Goal: Task Accomplishment & Management: Use online tool/utility

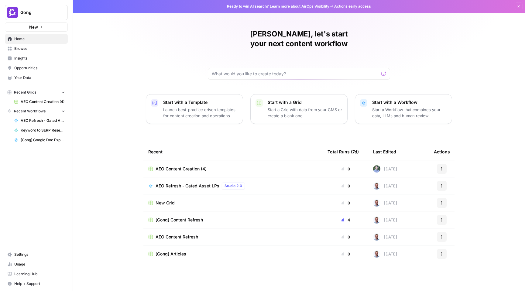
click at [33, 61] on link "Insights" at bounding box center [36, 58] width 63 height 10
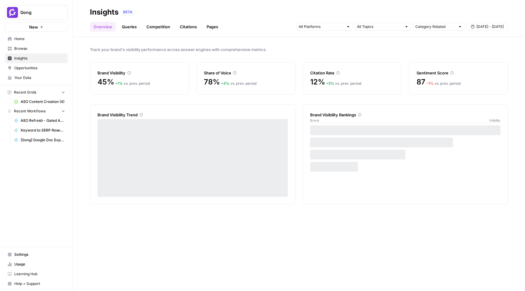
click at [35, 67] on span "Opportunities" at bounding box center [39, 67] width 51 height 5
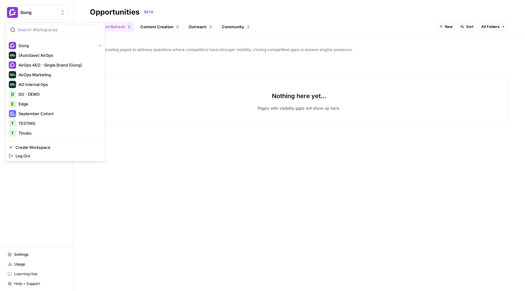
click at [22, 14] on span "Gong" at bounding box center [38, 12] width 37 height 6
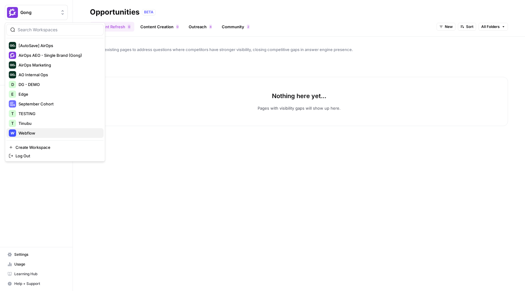
click at [40, 133] on span "Webflow" at bounding box center [59, 133] width 80 height 6
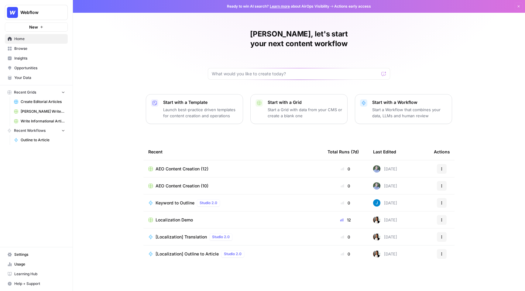
click at [37, 57] on span "Insights" at bounding box center [39, 58] width 51 height 5
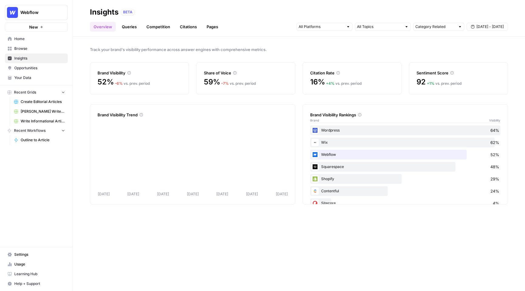
click at [41, 70] on span "Opportunities" at bounding box center [39, 67] width 51 height 5
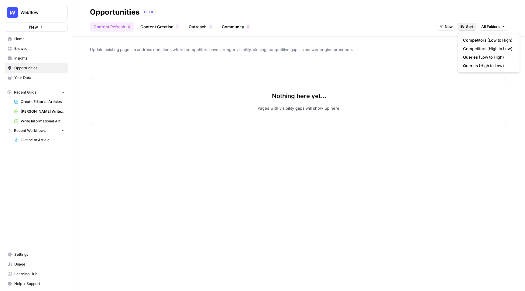
click at [467, 28] on span "Sort" at bounding box center [469, 26] width 7 height 5
click at [452, 28] on span "New" at bounding box center [449, 26] width 8 height 5
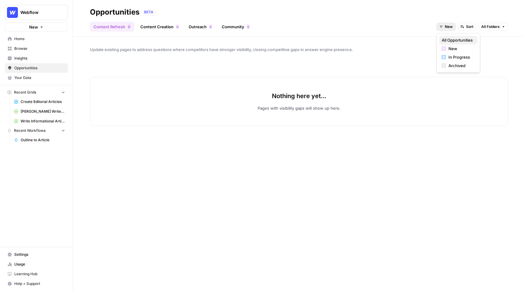
click at [458, 40] on span "All Opportunities" at bounding box center [457, 40] width 31 height 6
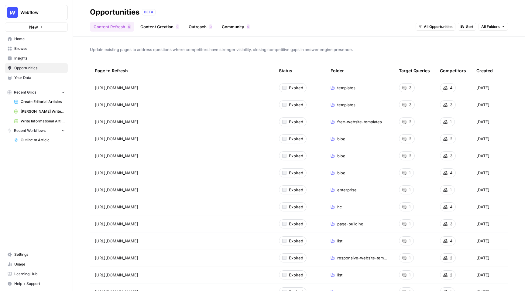
click at [167, 29] on link "Content Creation 0" at bounding box center [160, 27] width 46 height 10
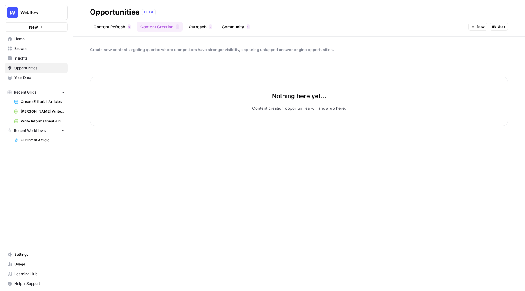
click at [55, 10] on span "Webflow" at bounding box center [38, 12] width 37 height 6
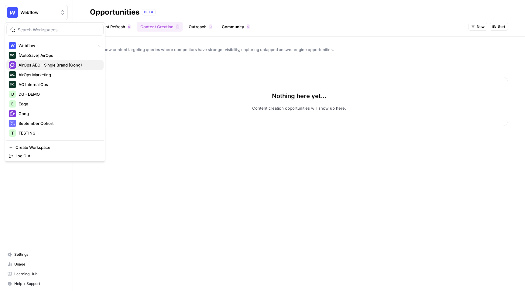
click at [68, 65] on span "AirOps AEO - Single Brand (Gong)" at bounding box center [59, 65] width 80 height 6
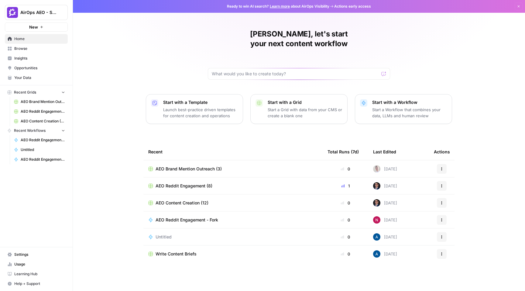
click at [38, 57] on span "Insights" at bounding box center [39, 58] width 51 height 5
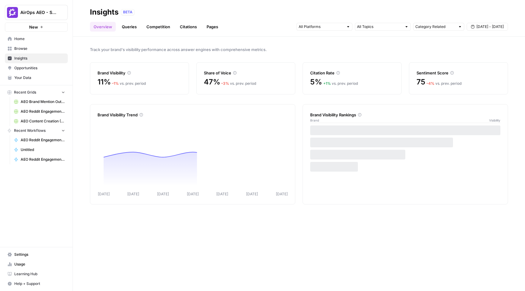
click at [42, 69] on span "Opportunities" at bounding box center [39, 67] width 51 height 5
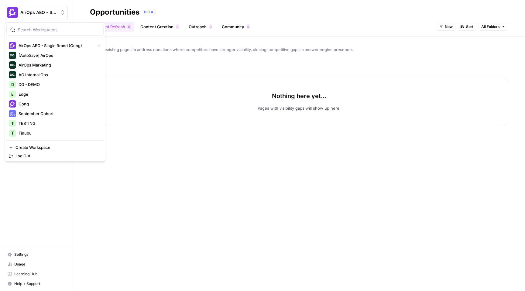
click at [43, 13] on span "AirOps AEO - Single Brand (Gong)" at bounding box center [38, 12] width 37 height 6
click at [187, 9] on div "Opportunities BETA" at bounding box center [299, 12] width 418 height 10
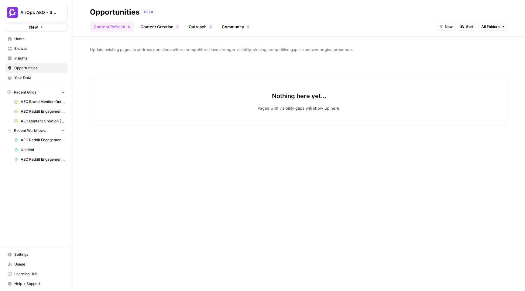
click at [28, 16] on button "AirOps AEO - Single Brand (Gong)" at bounding box center [36, 12] width 63 height 15
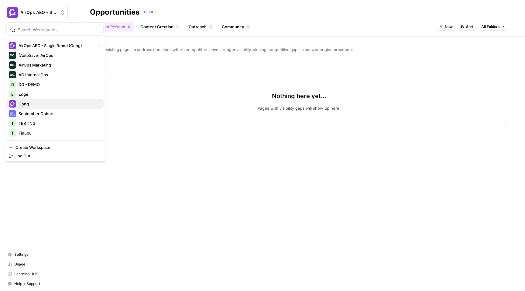
click at [56, 106] on span "Gong" at bounding box center [59, 104] width 80 height 6
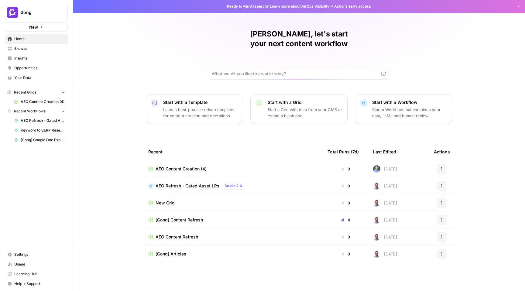
click at [39, 66] on span "Opportunities" at bounding box center [39, 67] width 51 height 5
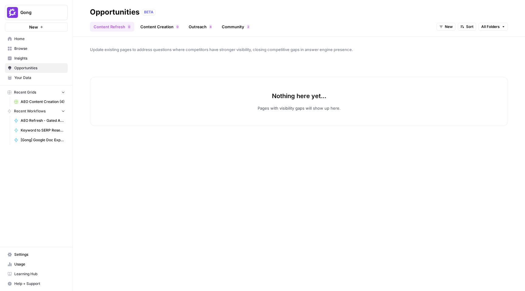
click at [450, 28] on span "New" at bounding box center [449, 26] width 8 height 5
click at [458, 41] on span "All Opportunities" at bounding box center [457, 40] width 31 height 6
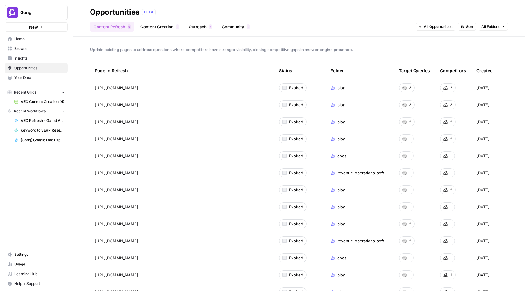
click at [438, 28] on span "All Opportunities" at bounding box center [438, 26] width 29 height 5
click at [441, 55] on span "In Progress" at bounding box center [439, 57] width 24 height 6
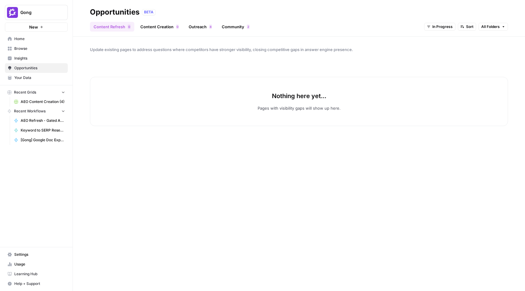
click at [438, 29] on span "In Progress" at bounding box center [442, 26] width 20 height 5
click at [450, 38] on span "All Opportunities" at bounding box center [445, 40] width 31 height 6
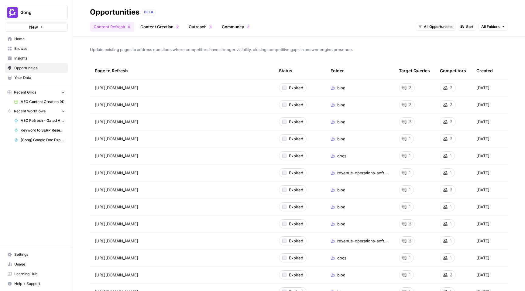
click at [168, 26] on link "Content Creation 0" at bounding box center [160, 27] width 46 height 10
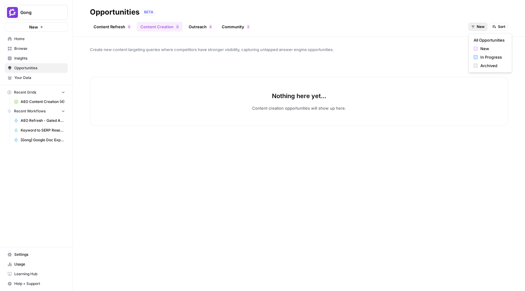
click at [476, 27] on button "New" at bounding box center [478, 27] width 19 height 8
click at [490, 40] on span "All Opportunities" at bounding box center [489, 40] width 31 height 6
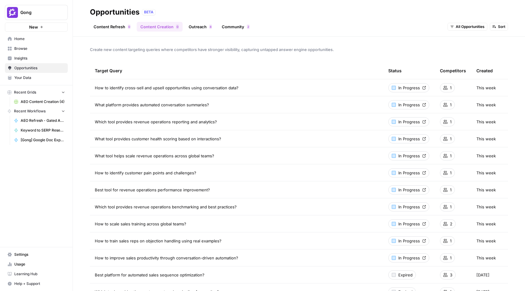
click at [448, 89] on div "1" at bounding box center [447, 87] width 15 height 9
click at [114, 29] on link "Content Refresh 0" at bounding box center [112, 27] width 44 height 10
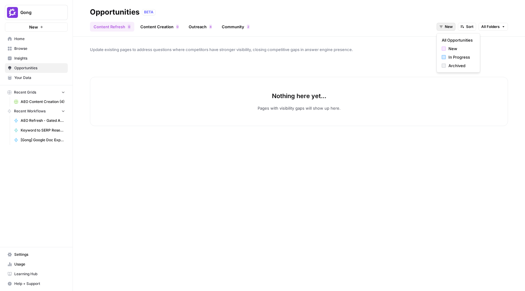
click at [448, 26] on span "New" at bounding box center [449, 26] width 8 height 5
click at [457, 38] on span "All Opportunities" at bounding box center [457, 40] width 31 height 6
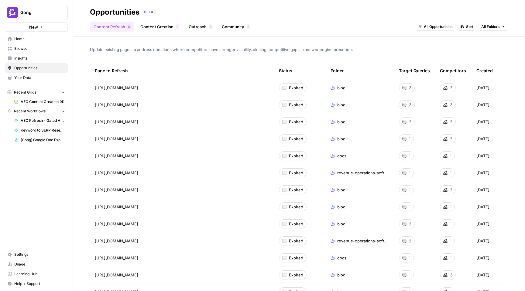
click at [44, 58] on span "Insights" at bounding box center [39, 58] width 51 height 5
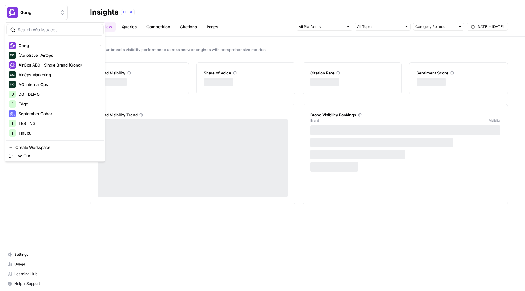
click at [44, 15] on span "Gong" at bounding box center [38, 12] width 37 height 6
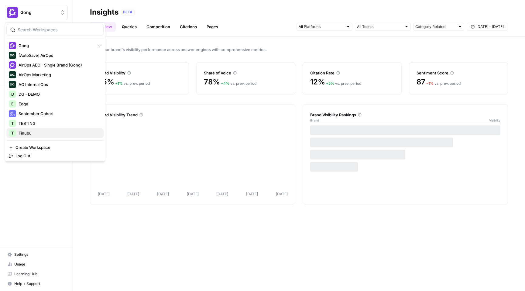
click at [42, 135] on span "Tinubu" at bounding box center [59, 133] width 80 height 6
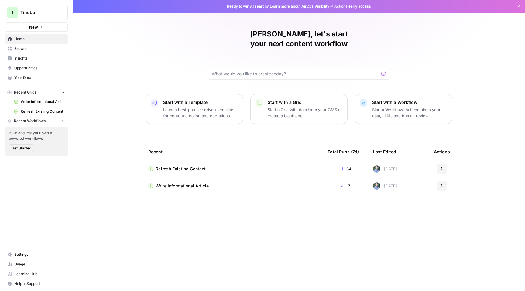
click at [39, 101] on span "Write Informational Article" at bounding box center [43, 101] width 44 height 5
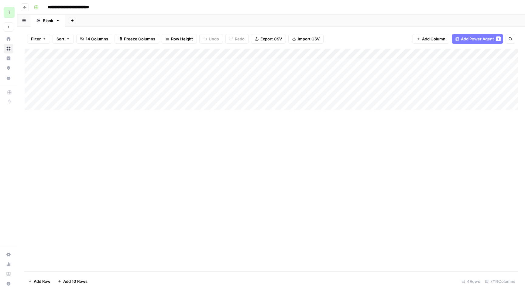
click at [24, 8] on icon "button" at bounding box center [25, 7] width 4 height 4
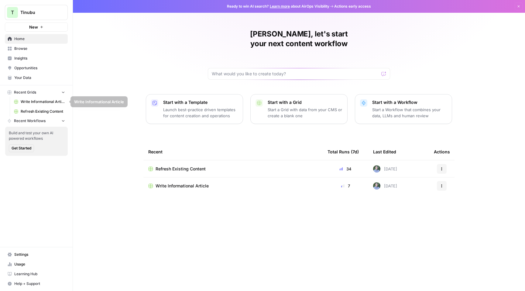
click at [45, 112] on span "Refresh Existing Content" at bounding box center [43, 111] width 44 height 5
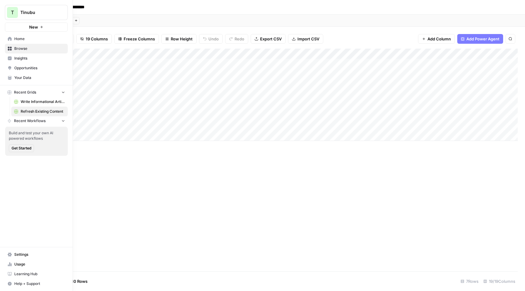
click at [33, 57] on span "Insights" at bounding box center [39, 58] width 51 height 5
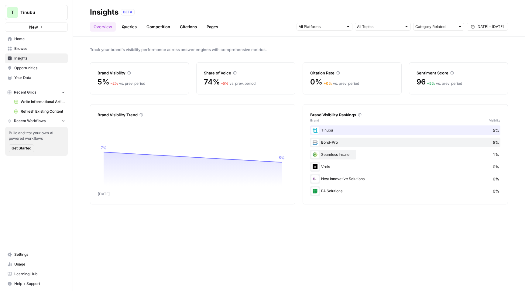
click at [135, 30] on link "Queries" at bounding box center [129, 27] width 22 height 10
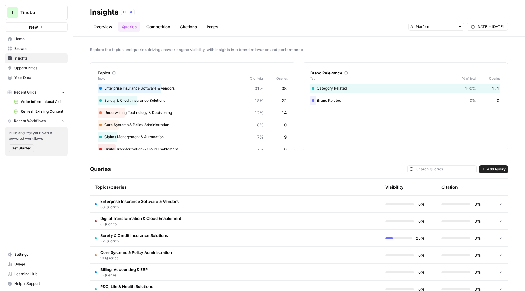
click at [232, 204] on td "Enterprise Insurance Software & Vendors 38 Queries" at bounding box center [206, 204] width 233 height 17
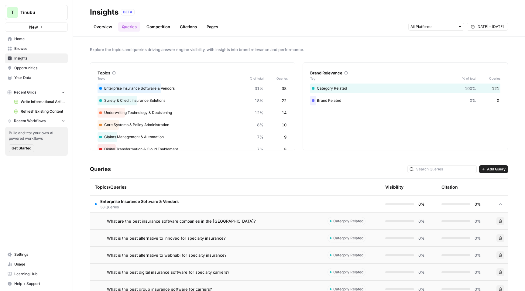
click at [155, 204] on span "Enterprise Insurance Software & Vendors" at bounding box center [139, 201] width 78 height 6
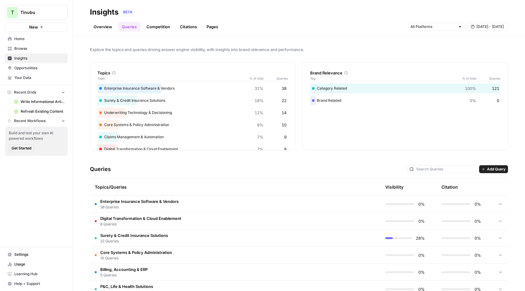
click at [33, 41] on span "Home" at bounding box center [39, 38] width 51 height 5
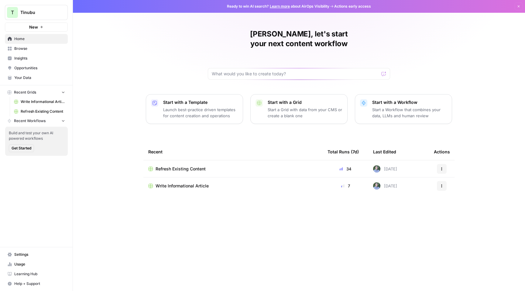
click at [38, 79] on span "Your Data" at bounding box center [39, 77] width 51 height 5
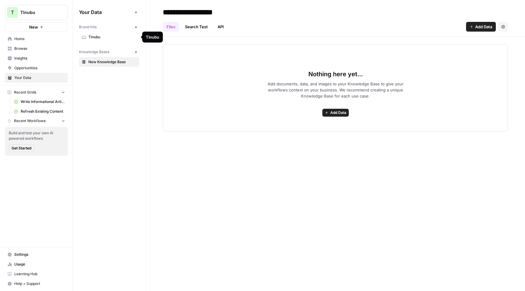
click at [106, 39] on span "Tinubu" at bounding box center [112, 36] width 48 height 5
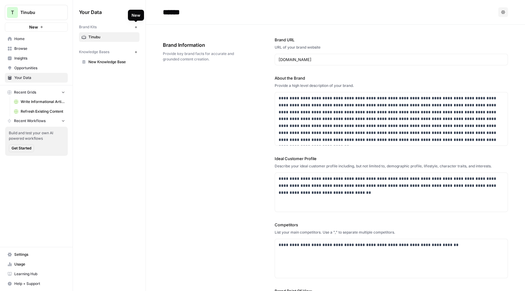
click at [136, 27] on icon "button" at bounding box center [136, 27] width 2 height 2
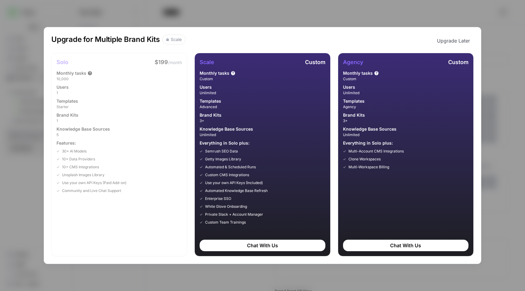
click at [451, 38] on button "Upgrade Later" at bounding box center [453, 41] width 40 height 12
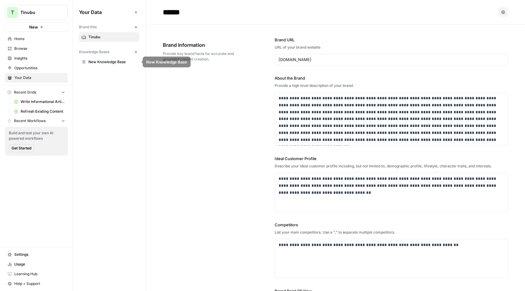
click at [110, 61] on span "New Knowledge Base" at bounding box center [112, 61] width 48 height 5
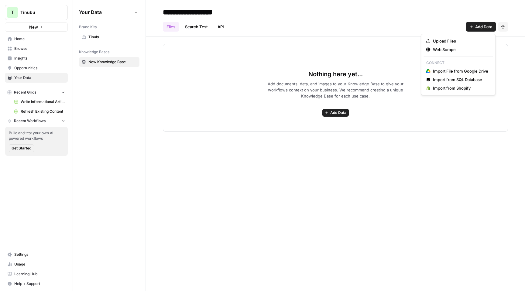
click at [477, 26] on span "Add Data" at bounding box center [483, 27] width 17 height 6
click at [336, 28] on div "Files Search Test API Add Data Settings" at bounding box center [335, 24] width 345 height 15
click at [484, 28] on span "Add Data" at bounding box center [483, 27] width 17 height 6
click at [293, 29] on div "Files Search Test API Add Data Settings" at bounding box center [335, 24] width 345 height 15
click at [42, 49] on span "Browse" at bounding box center [39, 48] width 51 height 5
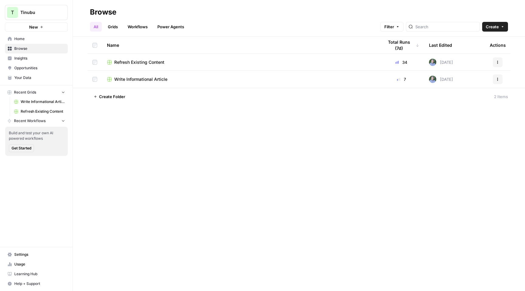
click at [132, 80] on span "Write Informational Article" at bounding box center [140, 79] width 53 height 6
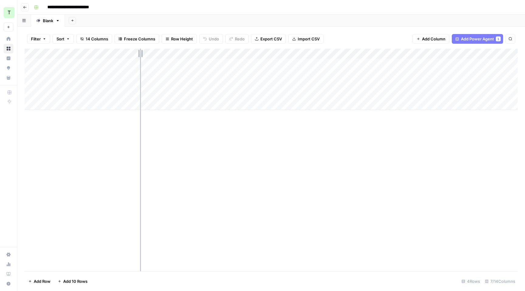
drag, startPoint x: 125, startPoint y: 53, endPoint x: 143, endPoint y: 54, distance: 17.6
click at [143, 54] on div "Add Column" at bounding box center [271, 79] width 493 height 61
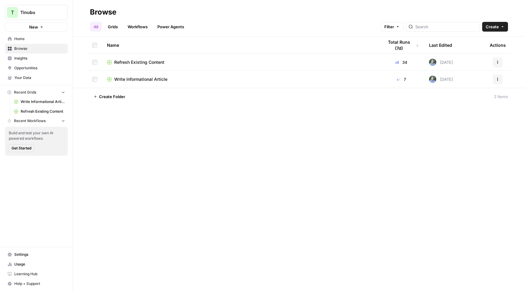
click at [146, 77] on span "Write Informational Article" at bounding box center [140, 79] width 53 height 6
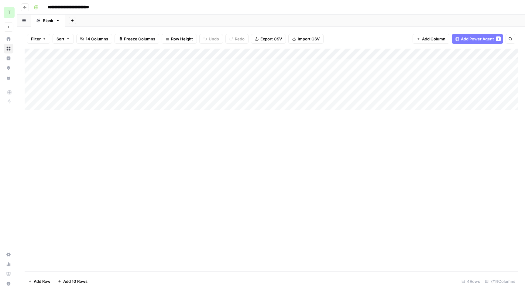
click at [221, 54] on div "Add Column" at bounding box center [271, 79] width 493 height 61
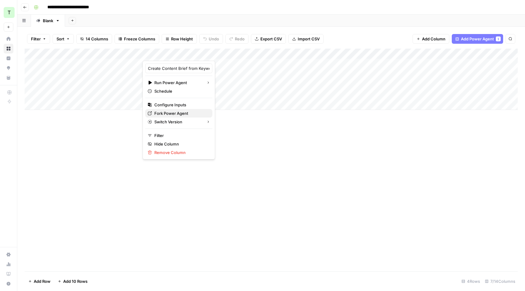
click at [188, 113] on span "Fork Power Agent" at bounding box center [180, 113] width 53 height 6
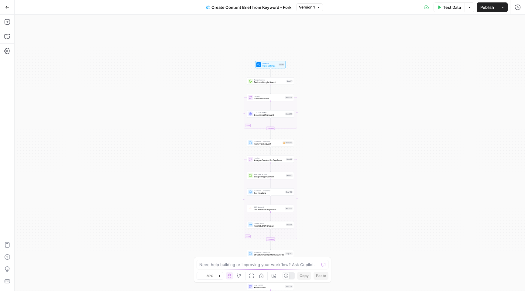
drag, startPoint x: 307, startPoint y: 50, endPoint x: 308, endPoint y: 138, distance: 88.4
click at [308, 138] on div "Workflow Input Settings Inputs Google Search Perform Google Search Step 51 Loop…" at bounding box center [270, 153] width 510 height 276
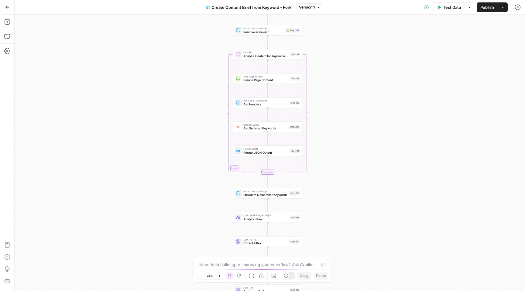
drag, startPoint x: 331, startPoint y: 170, endPoint x: 331, endPoint y: 29, distance: 141.0
click at [331, 29] on div "Workflow Input Settings Inputs Google Search Perform Google Search Step 51 Loop…" at bounding box center [270, 153] width 510 height 276
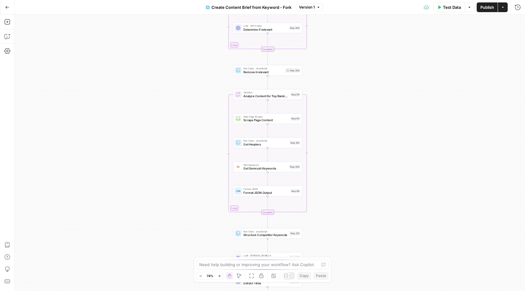
drag, startPoint x: 328, startPoint y: 176, endPoint x: 328, endPoint y: 218, distance: 41.6
click at [328, 218] on div "Workflow Input Settings Inputs Google Search Perform Google Search Step 51 Loop…" at bounding box center [270, 153] width 510 height 276
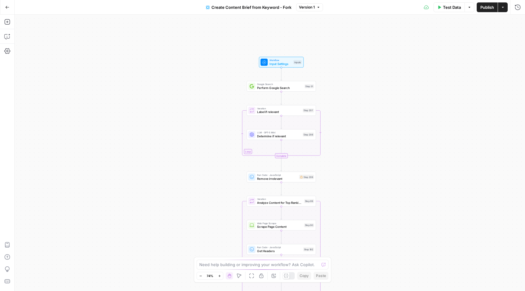
drag, startPoint x: 323, startPoint y: 83, endPoint x: 337, endPoint y: 188, distance: 106.1
click at [337, 188] on div "Workflow Input Settings Inputs Google Search Perform Google Search Step 51 Loop…" at bounding box center [270, 153] width 510 height 276
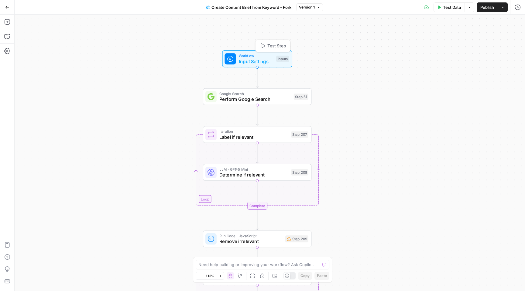
click at [254, 58] on span "Input Settings" at bounding box center [256, 61] width 35 height 7
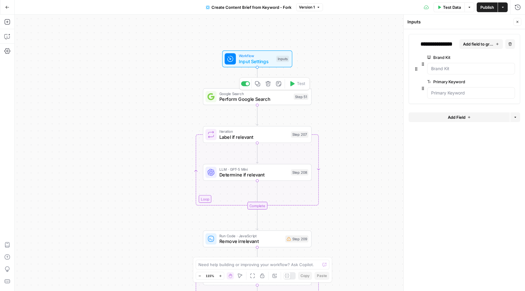
click at [252, 100] on span "Perform Google Search" at bounding box center [254, 99] width 71 height 7
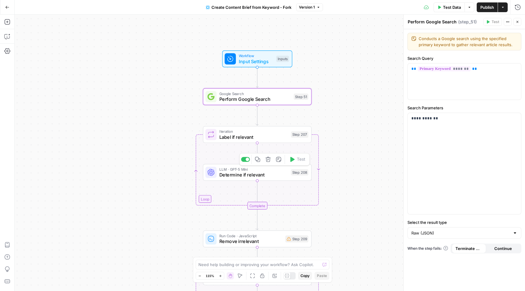
click at [263, 174] on span "Determine if relevant" at bounding box center [253, 174] width 69 height 7
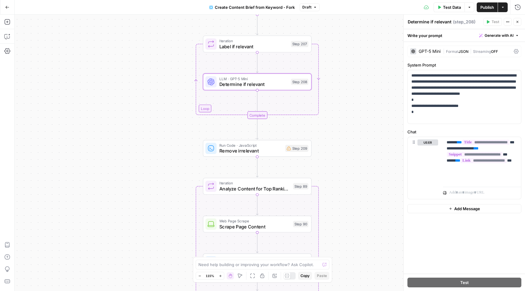
drag, startPoint x: 188, startPoint y: 204, endPoint x: 188, endPoint y: 113, distance: 90.8
click at [188, 113] on div "Workflow Input Settings Inputs Google Search Perform Google Search Step 51 Loop…" at bounding box center [270, 153] width 510 height 276
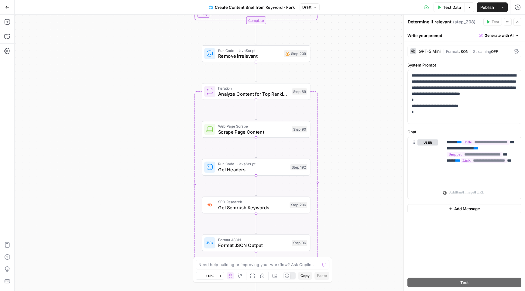
drag, startPoint x: 321, startPoint y: 173, endPoint x: 320, endPoint y: 79, distance: 94.5
click at [320, 79] on div "Workflow Input Settings Inputs Google Search Perform Google Search Step 51 Loop…" at bounding box center [270, 153] width 510 height 276
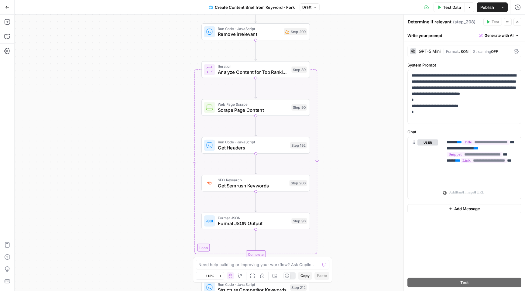
drag, startPoint x: 329, startPoint y: 115, endPoint x: 329, endPoint y: 93, distance: 21.9
click at [329, 93] on div "Workflow Input Settings Inputs Google Search Perform Google Search Step 51 Loop…" at bounding box center [270, 153] width 510 height 276
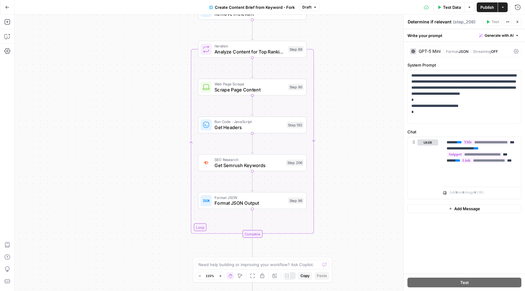
drag, startPoint x: 332, startPoint y: 125, endPoint x: 329, endPoint y: 105, distance: 20.6
click at [329, 105] on div "Workflow Input Settings Inputs Google Search Perform Google Search Step 51 Loop…" at bounding box center [270, 153] width 510 height 276
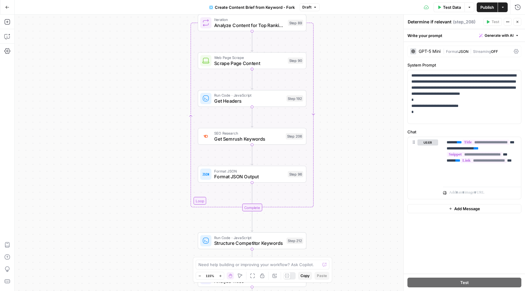
drag, startPoint x: 327, startPoint y: 218, endPoint x: 325, endPoint y: 203, distance: 15.1
click at [325, 203] on div "Workflow Input Settings Inputs Google Search Perform Google Search Step 51 Loop…" at bounding box center [270, 153] width 510 height 276
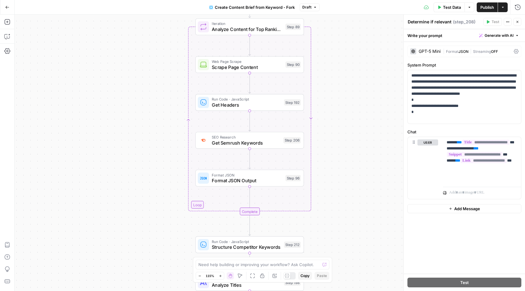
drag, startPoint x: 350, startPoint y: 204, endPoint x: 351, endPoint y: 208, distance: 4.1
click at [351, 209] on div "Workflow Input Settings Inputs Google Search Perform Google Search Step 51 Loop…" at bounding box center [270, 153] width 510 height 276
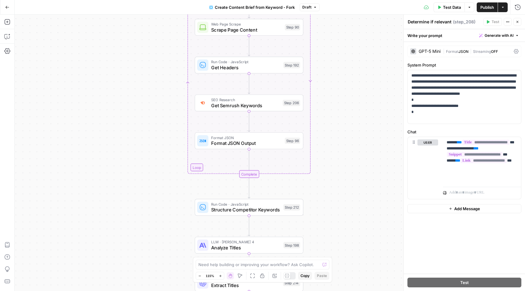
drag, startPoint x: 351, startPoint y: 208, endPoint x: 349, endPoint y: 159, distance: 49.3
click at [349, 159] on div "Workflow Input Settings Inputs Google Search Perform Google Search Step 51 Loop…" at bounding box center [270, 153] width 510 height 276
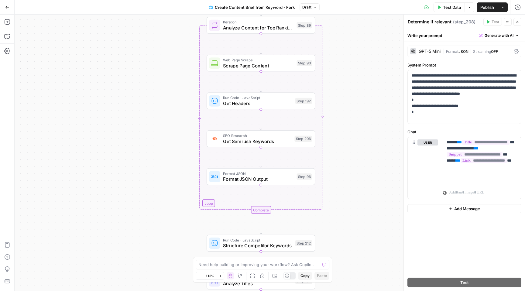
drag, startPoint x: 349, startPoint y: 159, endPoint x: 362, endPoint y: 196, distance: 38.7
click at [362, 196] on div "Workflow Input Settings Inputs Google Search Perform Google Search Step 51 Loop…" at bounding box center [270, 153] width 510 height 276
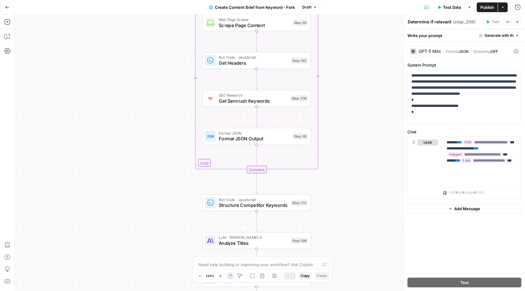
drag, startPoint x: 362, startPoint y: 196, endPoint x: 355, endPoint y: 149, distance: 47.8
click at [355, 149] on div "Workflow Input Settings Inputs Google Search Perform Google Search Step 51 Loop…" at bounding box center [270, 153] width 510 height 276
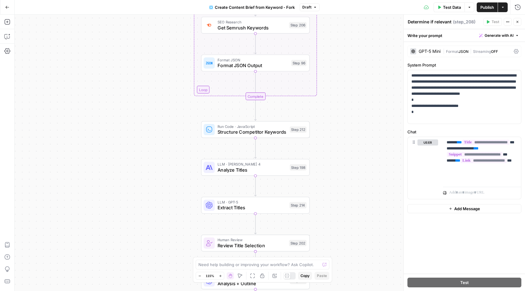
drag, startPoint x: 356, startPoint y: 166, endPoint x: 357, endPoint y: 98, distance: 67.1
click at [357, 98] on div "Workflow Input Settings Inputs Google Search Perform Google Search Step 51 Loop…" at bounding box center [270, 153] width 510 height 276
click at [283, 172] on span "Analyze Titles" at bounding box center [252, 170] width 69 height 7
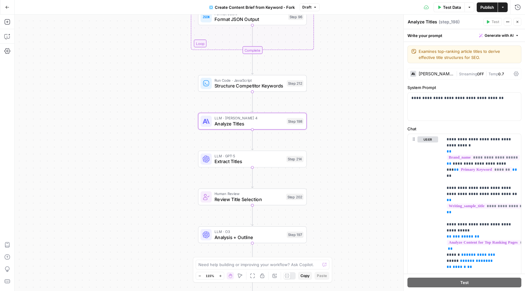
drag, startPoint x: 325, startPoint y: 195, endPoint x: 322, endPoint y: 149, distance: 46.3
click at [322, 149] on div "Workflow Input Settings Inputs Google Search Perform Google Search Step 51 Loop…" at bounding box center [270, 153] width 510 height 276
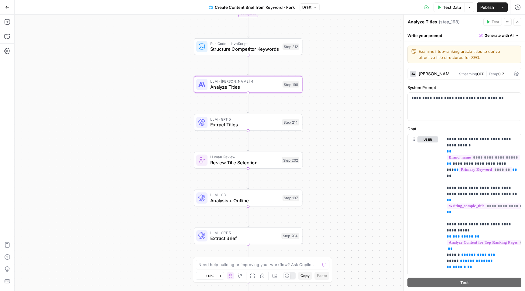
drag, startPoint x: 363, startPoint y: 163, endPoint x: 359, endPoint y: 126, distance: 36.9
click at [359, 126] on div "Workflow Input Settings Inputs Google Search Perform Google Search Step 51 Loop…" at bounding box center [270, 153] width 510 height 276
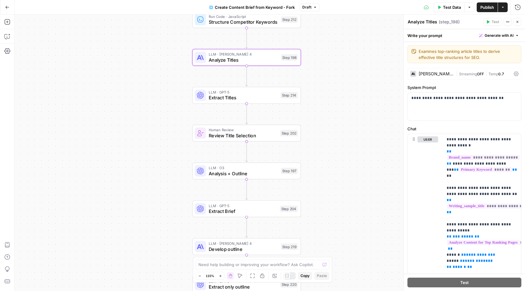
drag, startPoint x: 263, startPoint y: 217, endPoint x: 261, endPoint y: 187, distance: 30.2
click at [261, 187] on div "Workflow Input Settings Inputs Google Search Perform Google Search Step 51 Loop…" at bounding box center [270, 153] width 510 height 276
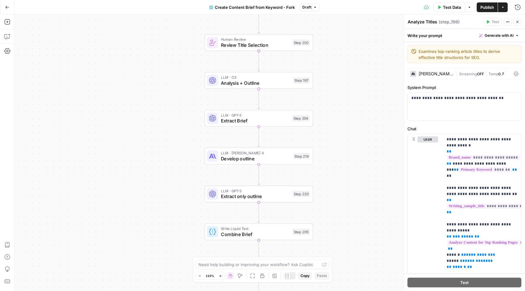
drag, startPoint x: 323, startPoint y: 217, endPoint x: 334, endPoint y: 131, distance: 87.1
click at [334, 131] on div "Workflow Input Settings Inputs Google Search Perform Google Search Step 51 Loop…" at bounding box center [270, 153] width 510 height 276
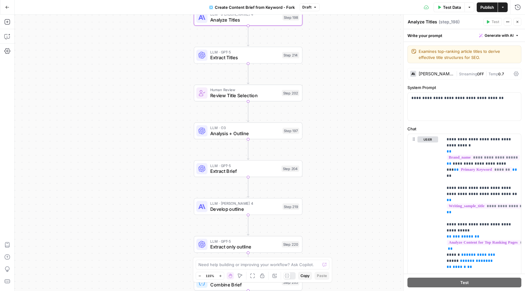
drag, startPoint x: 338, startPoint y: 70, endPoint x: 327, endPoint y: 118, distance: 49.5
click at [327, 118] on div "Workflow Input Settings Inputs Google Search Perform Google Search Step 51 Loop…" at bounding box center [270, 153] width 510 height 276
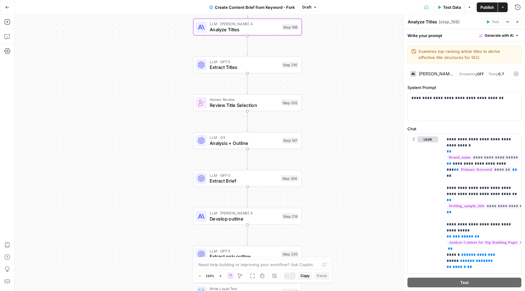
drag, startPoint x: 394, startPoint y: 102, endPoint x: 393, endPoint y: 123, distance: 21.3
click at [393, 123] on div "Workflow Input Settings Inputs Google Search Perform Google Search Step 51 Loop…" at bounding box center [270, 153] width 510 height 276
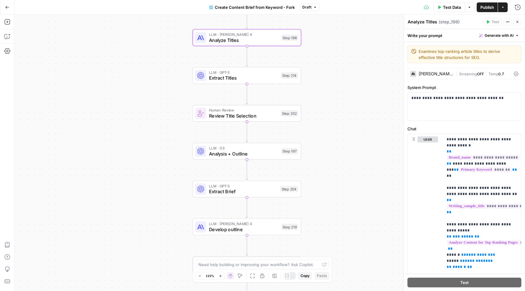
click at [256, 155] on span "Analysis + Outline" at bounding box center [243, 153] width 69 height 7
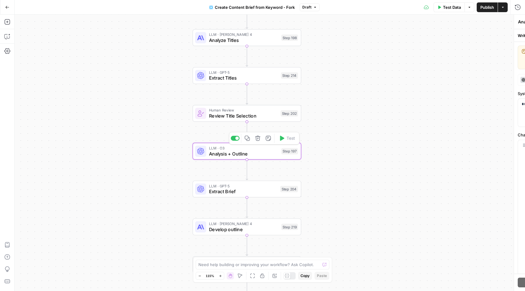
type textarea "Analysis + Outline"
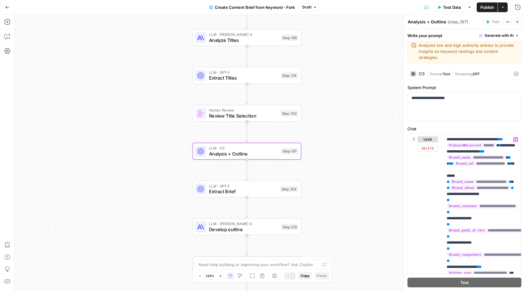
scroll to position [5, 0]
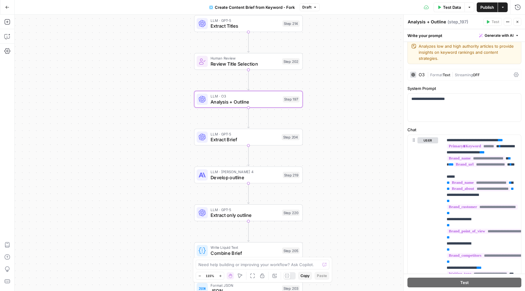
drag, startPoint x: 323, startPoint y: 166, endPoint x: 325, endPoint y: 114, distance: 52.0
click at [325, 114] on div "Workflow Input Settings Inputs Google Search Perform Google Search Step 51 Loop…" at bounding box center [270, 153] width 510 height 276
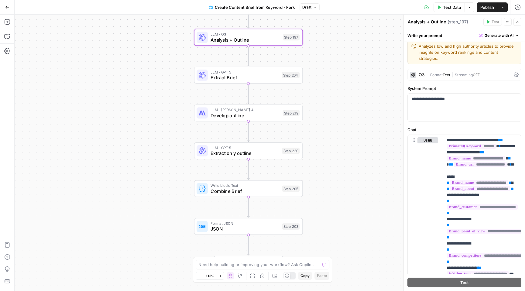
drag, startPoint x: 318, startPoint y: 164, endPoint x: 318, endPoint y: 102, distance: 62.0
click at [318, 102] on div "Workflow Input Settings Inputs Google Search Perform Google Search Step 51 Loop…" at bounding box center [270, 153] width 510 height 276
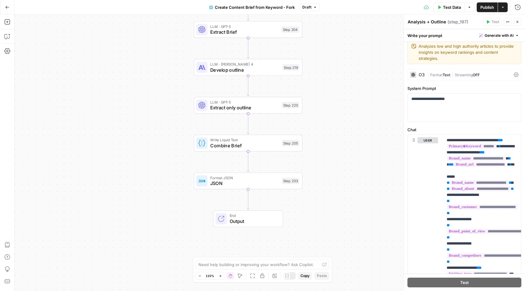
drag, startPoint x: 309, startPoint y: 188, endPoint x: 308, endPoint y: 143, distance: 45.0
click at [308, 143] on div "Workflow Input Settings Inputs Google Search Perform Google Search Step 51 Loop…" at bounding box center [270, 153] width 510 height 276
click at [503, 9] on button "Actions" at bounding box center [503, 7] width 10 height 10
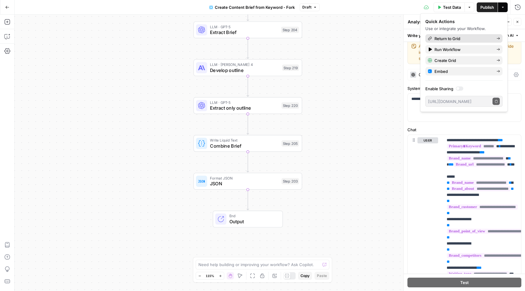
click at [472, 39] on span "Return to Grid" at bounding box center [462, 39] width 57 height 6
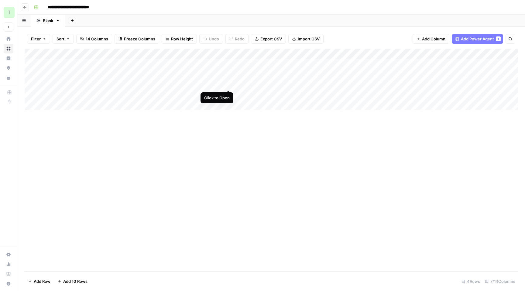
click at [229, 85] on div "Add Column" at bounding box center [271, 79] width 493 height 61
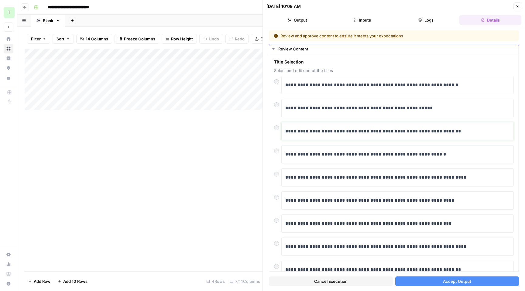
click at [451, 135] on div "**********" at bounding box center [397, 131] width 225 height 13
click at [435, 282] on button "Accept Output" at bounding box center [457, 281] width 124 height 10
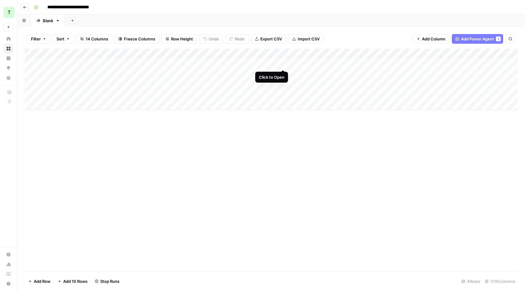
click at [283, 64] on div "Add Column" at bounding box center [271, 79] width 493 height 61
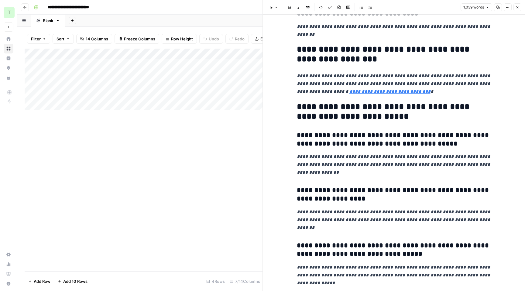
scroll to position [1839, 0]
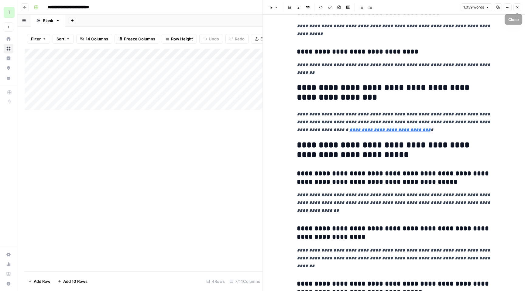
click at [518, 8] on icon "button" at bounding box center [518, 7] width 4 height 4
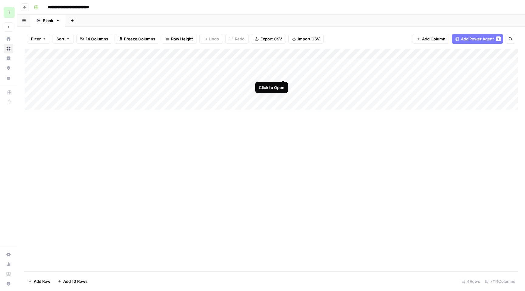
click at [282, 73] on div "Add Column" at bounding box center [271, 79] width 493 height 61
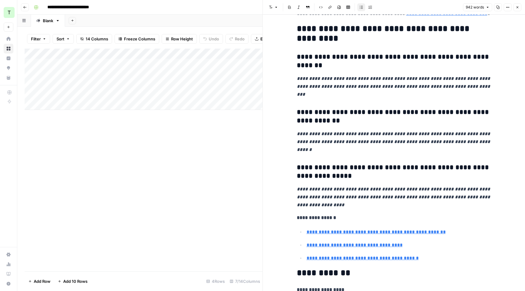
scroll to position [1775, 0]
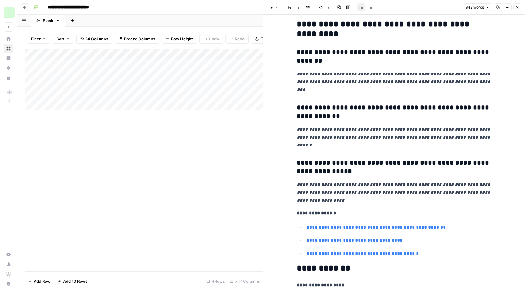
click at [223, 151] on div "Add Column" at bounding box center [144, 160] width 238 height 223
click at [516, 7] on icon "button" at bounding box center [518, 7] width 4 height 4
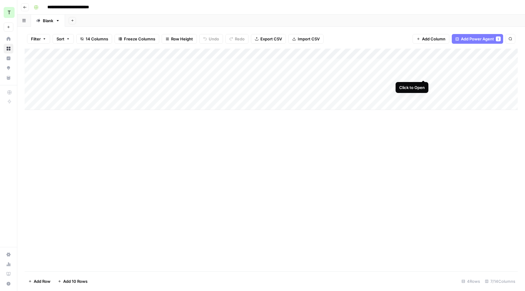
click at [424, 74] on div "Add Column" at bounding box center [271, 79] width 493 height 61
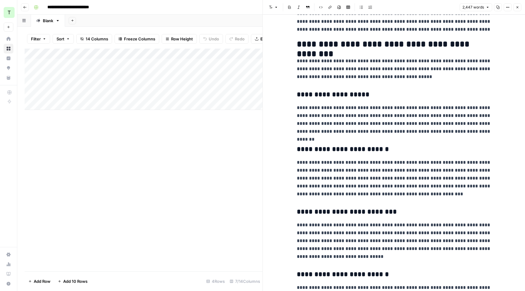
scroll to position [870, 0]
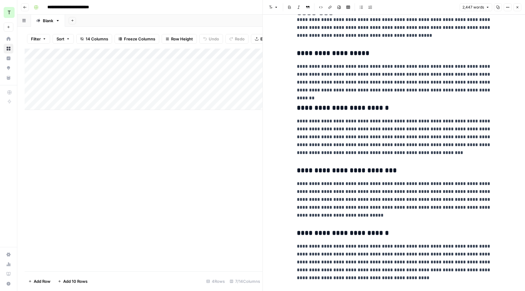
click at [238, 154] on div "Add Column" at bounding box center [144, 160] width 238 height 223
click at [518, 6] on icon "button" at bounding box center [518, 7] width 4 height 4
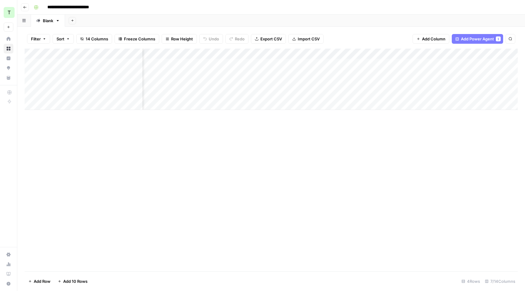
scroll to position [0, 86]
click at [497, 53] on span "Add Column" at bounding box center [503, 53] width 21 height 5
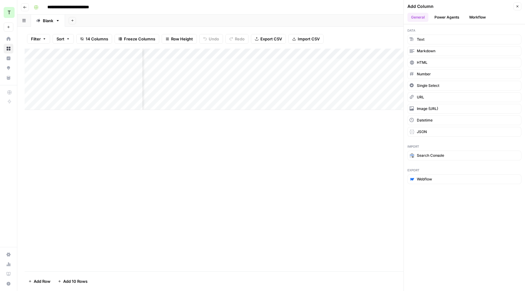
click at [446, 19] on button "Power Agents" at bounding box center [447, 17] width 32 height 9
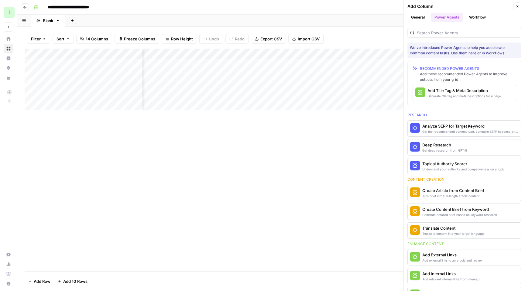
click at [472, 17] on button "Workflow" at bounding box center [477, 17] width 24 height 9
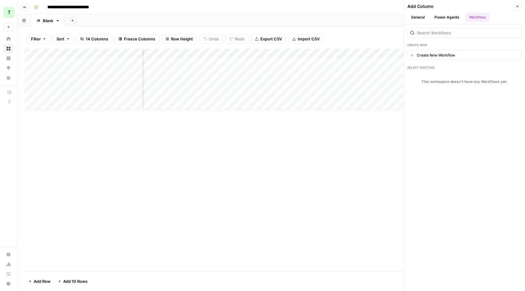
click at [444, 17] on button "Power Agents" at bounding box center [447, 17] width 32 height 9
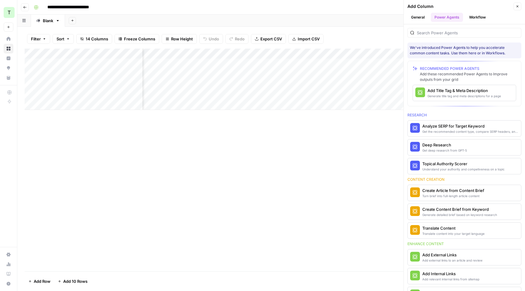
click at [420, 16] on button "General" at bounding box center [417, 17] width 21 height 9
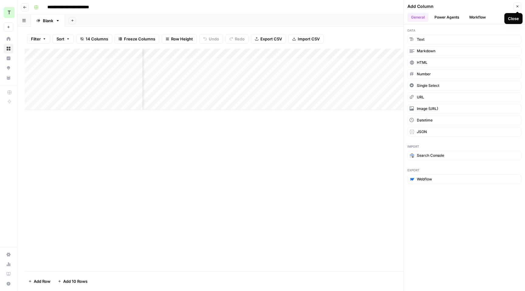
click at [444, 18] on button "Power Agents" at bounding box center [447, 17] width 32 height 9
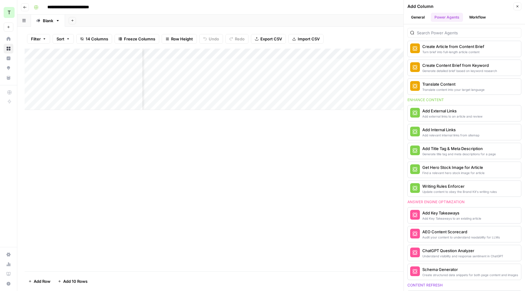
scroll to position [140, 0]
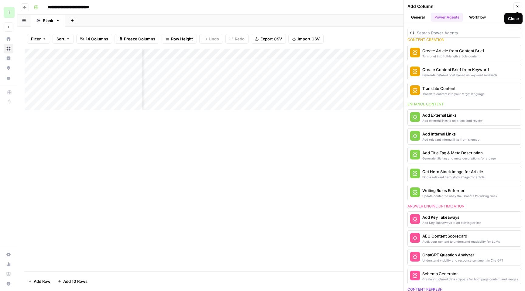
click at [518, 8] on icon "button" at bounding box center [518, 7] width 4 height 4
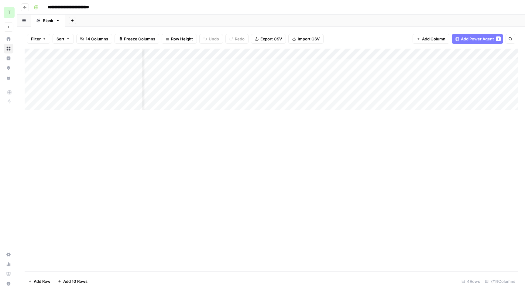
scroll to position [0, 0]
click at [222, 53] on div "Add Column" at bounding box center [271, 79] width 493 height 61
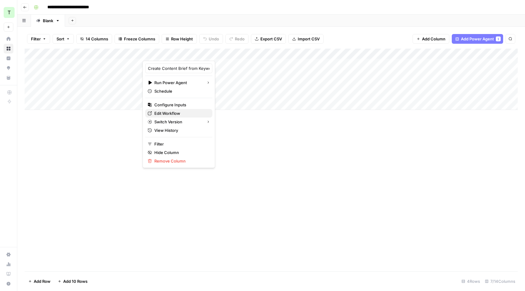
click at [184, 110] on span "Edit Workflow" at bounding box center [180, 113] width 53 height 6
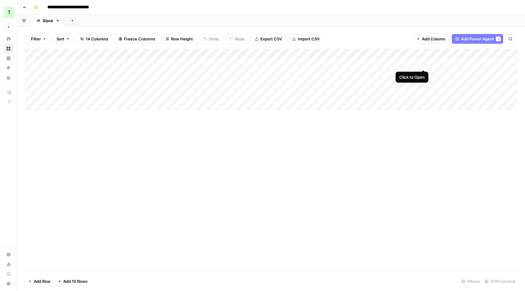
click at [424, 63] on div "Add Column" at bounding box center [271, 79] width 493 height 61
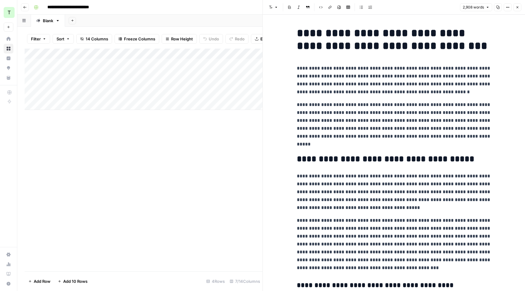
drag, startPoint x: 374, startPoint y: 146, endPoint x: 359, endPoint y: 142, distance: 16.0
click at [359, 142] on p "**********" at bounding box center [394, 124] width 194 height 47
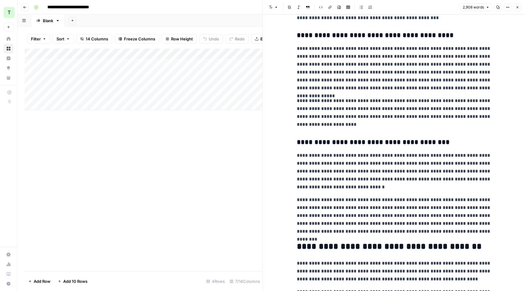
scroll to position [248, 0]
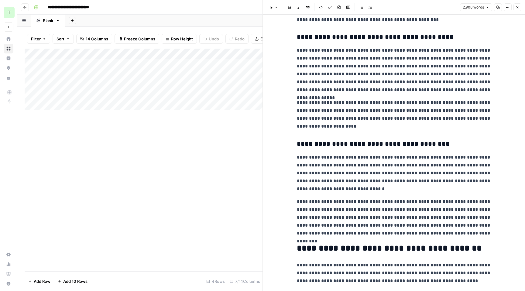
click at [331, 126] on p "**********" at bounding box center [394, 115] width 194 height 32
click at [519, 7] on icon "button" at bounding box center [518, 7] width 4 height 4
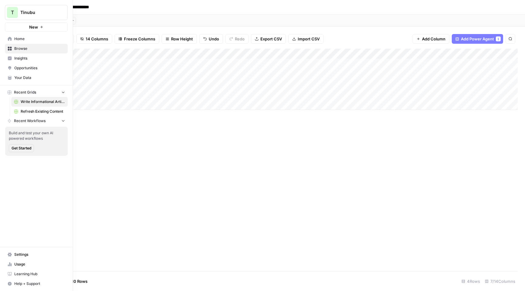
click at [40, 58] on span "Insights" at bounding box center [39, 58] width 51 height 5
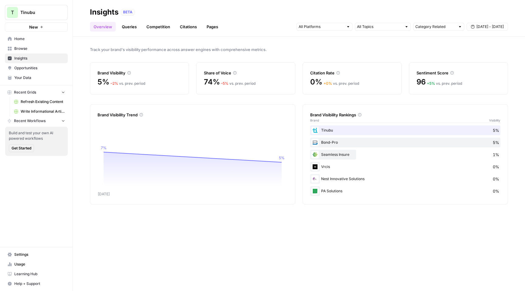
click at [129, 27] on link "Queries" at bounding box center [129, 27] width 22 height 10
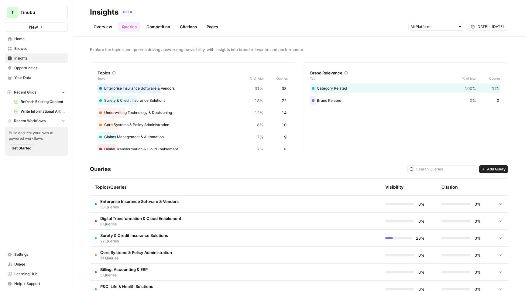
click at [208, 205] on td "Enterprise Insurance Software & Vendors 38 Queries" at bounding box center [206, 204] width 233 height 17
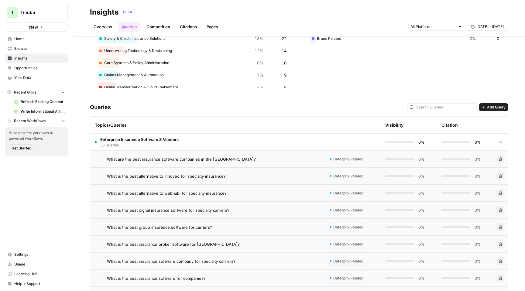
scroll to position [65, 0]
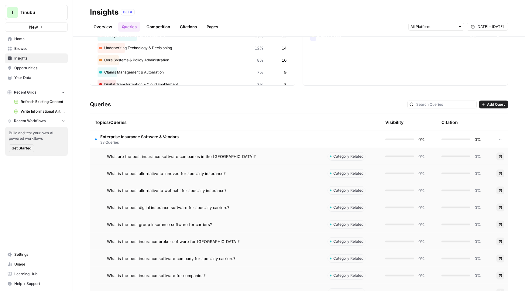
click at [239, 154] on div "What are the best insurance software companies in the USA?" at bounding box center [212, 156] width 211 height 6
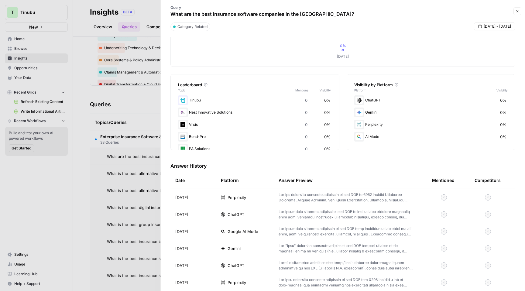
scroll to position [106, 0]
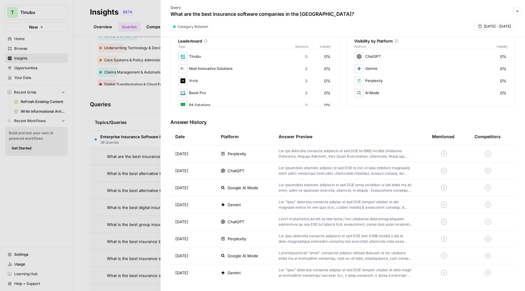
click at [294, 153] on p at bounding box center [346, 153] width 134 height 11
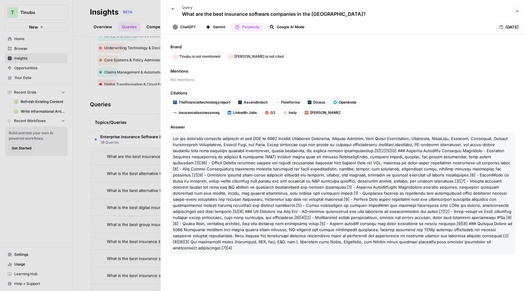
click at [186, 27] on button "ChatGPT" at bounding box center [184, 26] width 30 height 9
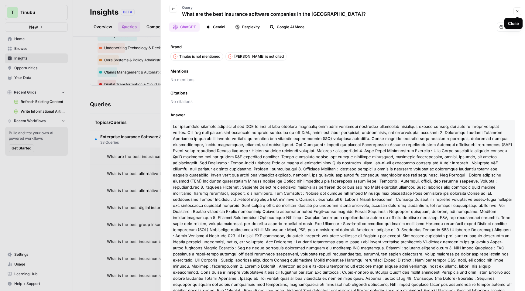
click at [517, 13] on button "Close" at bounding box center [517, 11] width 8 height 8
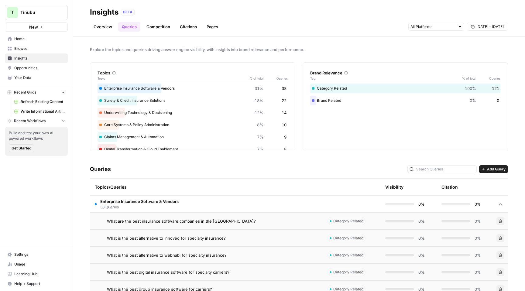
click at [148, 29] on link "Competition" at bounding box center [158, 27] width 31 height 10
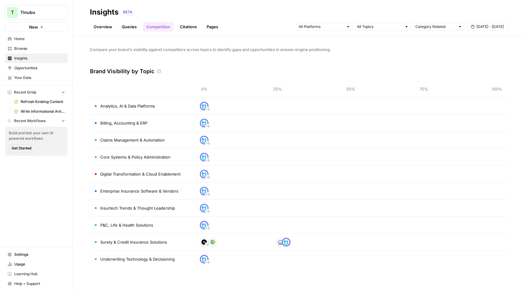
click at [186, 26] on link "Citations" at bounding box center [188, 27] width 24 height 10
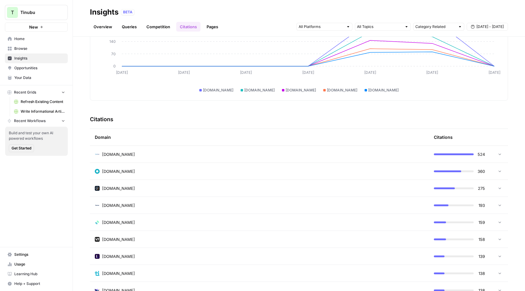
scroll to position [82, 0]
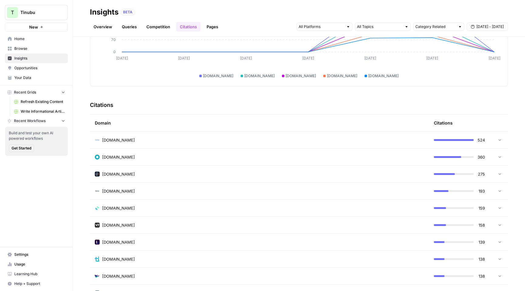
click at [212, 143] on div "flowforma.com" at bounding box center [259, 140] width 329 height 6
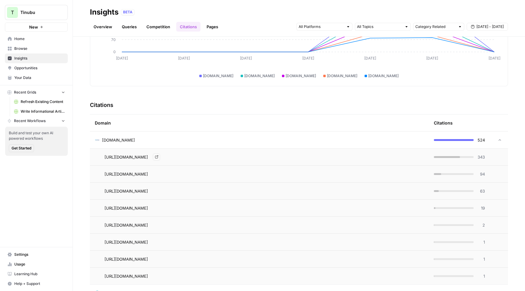
click at [384, 159] on div "https://www.flowforma.com/blog/insurance-underwriting-software Go to page" at bounding box center [265, 156] width 320 height 7
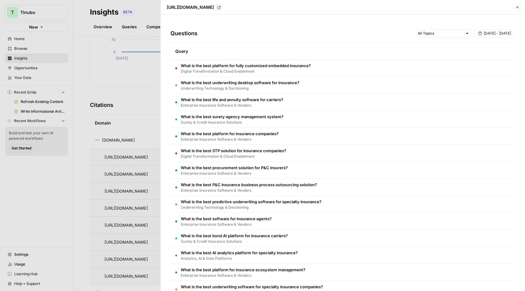
click at [320, 70] on td "What is the best platform for fully customized embedded insurance? Digital Tran…" at bounding box center [342, 68] width 345 height 17
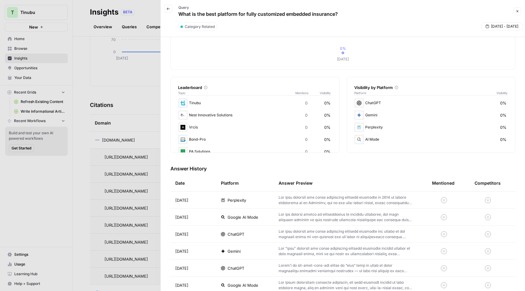
scroll to position [57, 0]
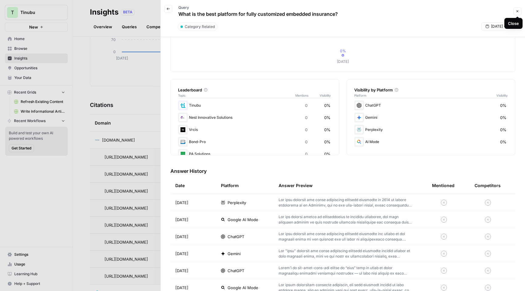
click at [517, 11] on icon "button" at bounding box center [518, 11] width 4 height 4
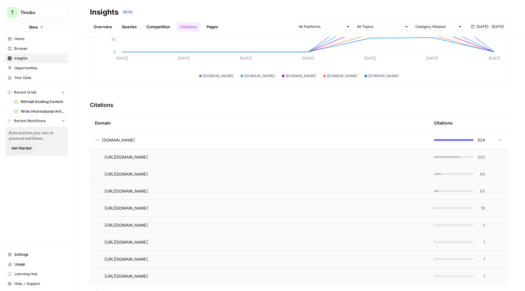
click at [211, 27] on link "Pages" at bounding box center [212, 27] width 19 height 10
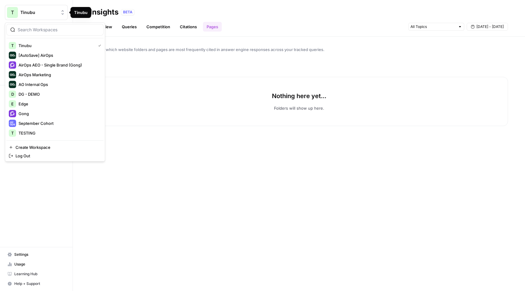
click at [51, 12] on span "Tinubu" at bounding box center [38, 12] width 37 height 6
click at [36, 116] on span "Gong" at bounding box center [59, 114] width 80 height 6
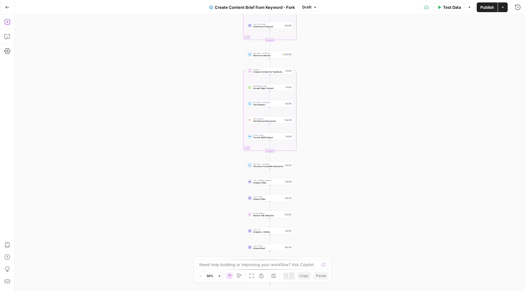
click at [7, 22] on icon "button" at bounding box center [7, 22] width 6 height 6
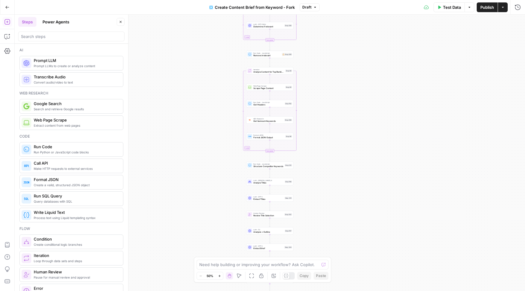
click at [121, 22] on icon "button" at bounding box center [121, 22] width 2 height 2
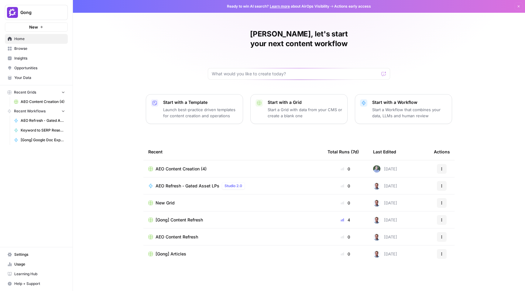
click at [32, 67] on span "Opportunities" at bounding box center [39, 67] width 51 height 5
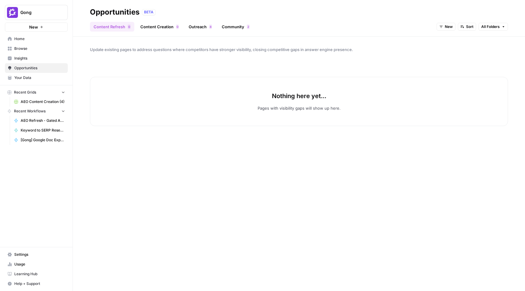
click at [446, 28] on span "New" at bounding box center [449, 26] width 8 height 5
click at [454, 38] on span "All Opportunities" at bounding box center [457, 40] width 31 height 6
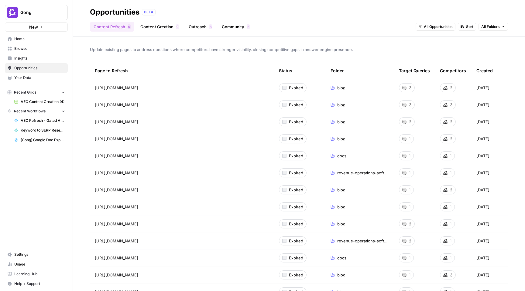
click at [50, 12] on span "Gong" at bounding box center [38, 12] width 37 height 6
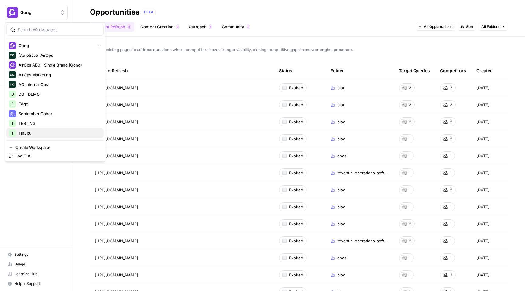
click at [37, 133] on span "Tinubu" at bounding box center [59, 133] width 80 height 6
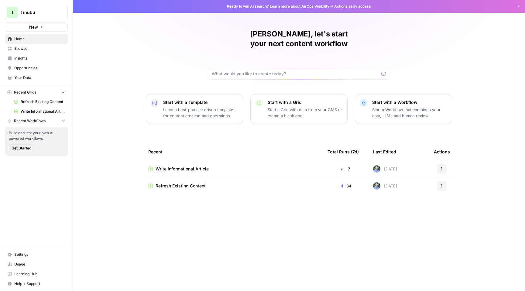
click at [169, 183] on span "Refresh Existing Content" at bounding box center [181, 186] width 50 height 6
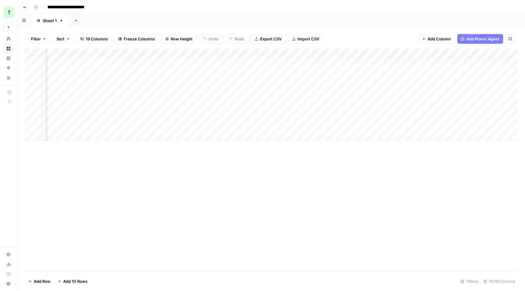
scroll to position [0, 206]
click at [372, 64] on div "Add Column" at bounding box center [271, 95] width 493 height 92
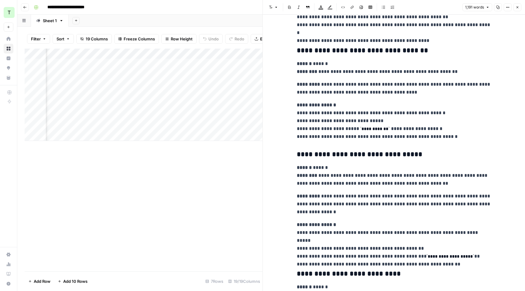
scroll to position [1562, 0]
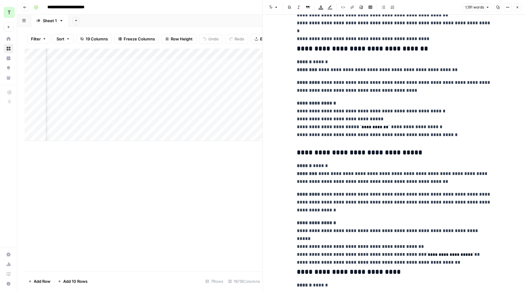
click at [518, 7] on icon "button" at bounding box center [518, 7] width 4 height 4
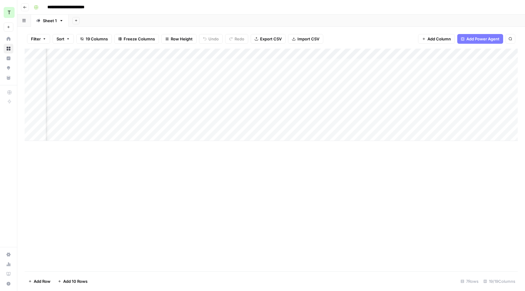
scroll to position [0, 650]
click at [438, 64] on div "Add Column" at bounding box center [271, 95] width 493 height 92
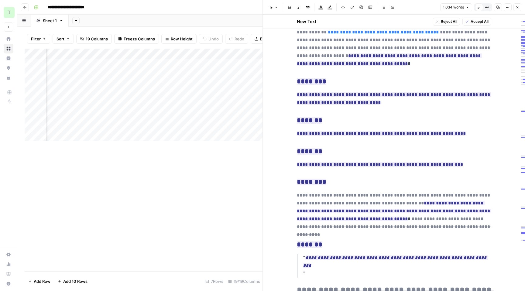
scroll to position [204, 0]
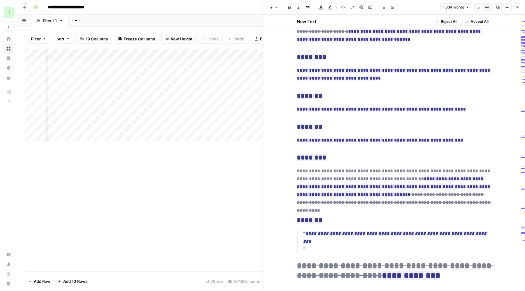
click at [518, 5] on icon "button" at bounding box center [518, 7] width 4 height 4
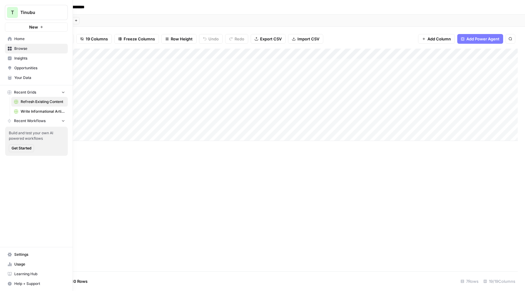
click at [29, 37] on span "Home" at bounding box center [39, 38] width 51 height 5
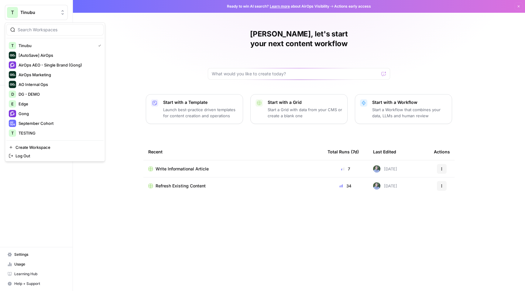
click at [33, 14] on span "Tinubu" at bounding box center [38, 12] width 37 height 6
click at [45, 97] on span "DG - DEMO" at bounding box center [59, 94] width 80 height 6
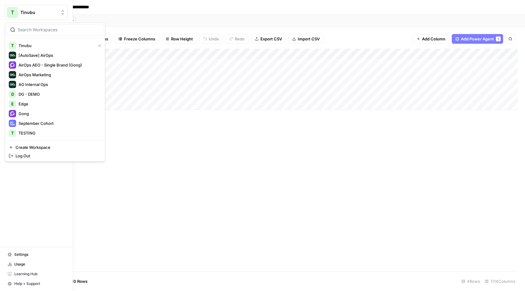
click at [12, 12] on span "T" at bounding box center [12, 12] width 3 height 7
click at [47, 94] on span "DG - DEMO" at bounding box center [59, 94] width 80 height 6
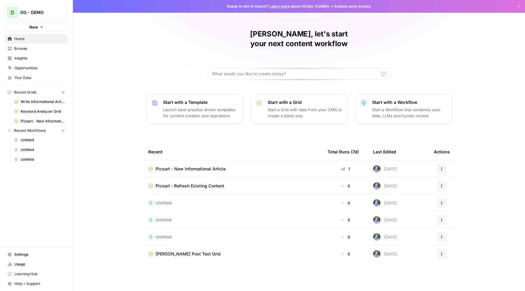
click at [31, 256] on span "Settings" at bounding box center [39, 254] width 51 height 5
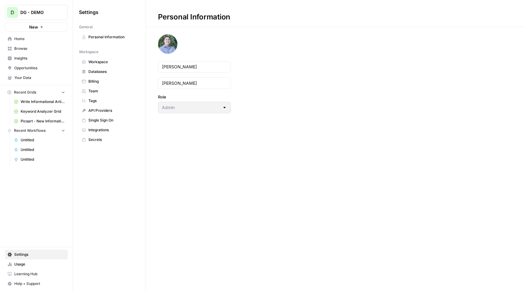
click at [115, 63] on span "Workspace" at bounding box center [112, 61] width 48 height 5
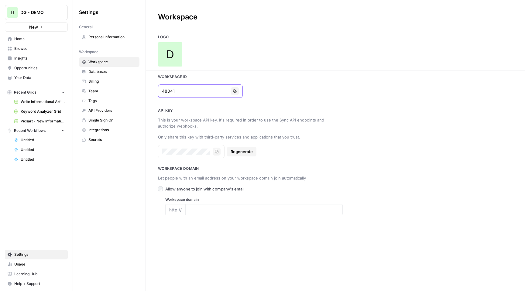
click at [233, 91] on icon "button" at bounding box center [235, 91] width 4 height 4
